Goal: Transaction & Acquisition: Purchase product/service

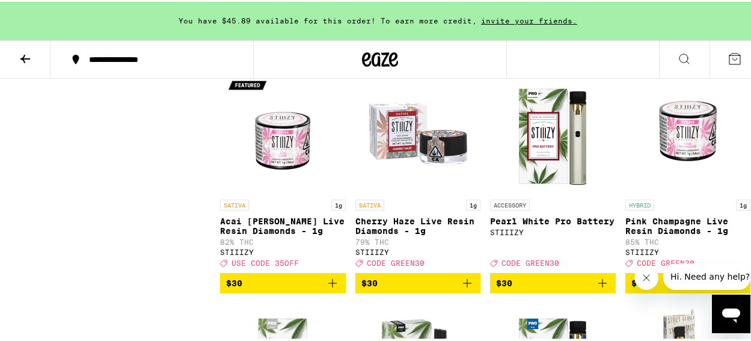
scroll to position [5190, 0]
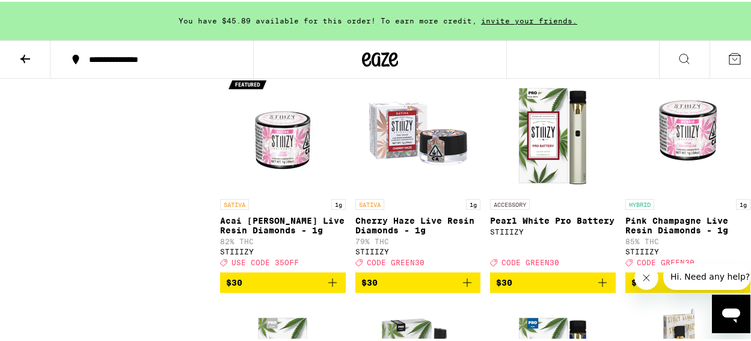
click at [643, 58] on span "$30" at bounding box center [689, 51] width 114 height 14
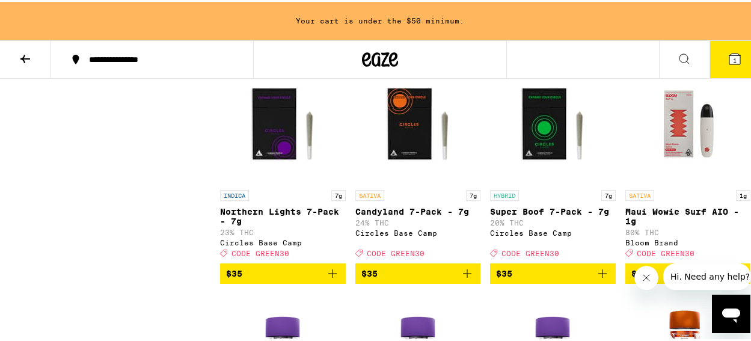
scroll to position [6810, 0]
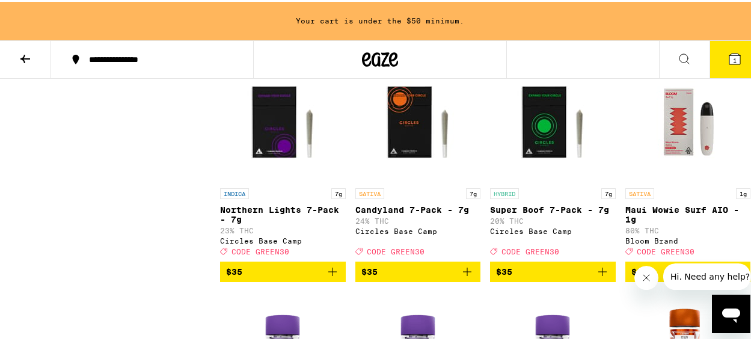
click at [265, 48] on span "$33" at bounding box center [283, 40] width 114 height 14
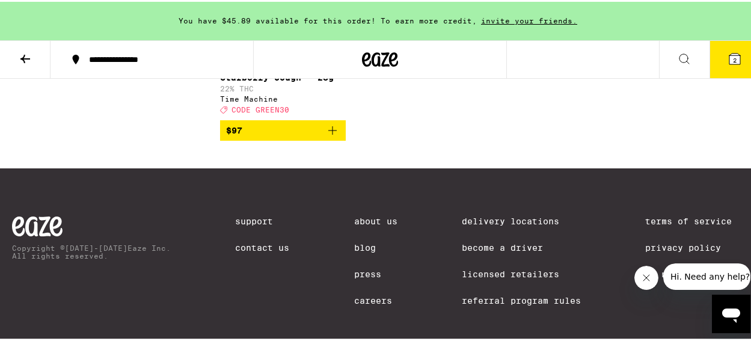
scroll to position [9230, 0]
